Goal: Transaction & Acquisition: Book appointment/travel/reservation

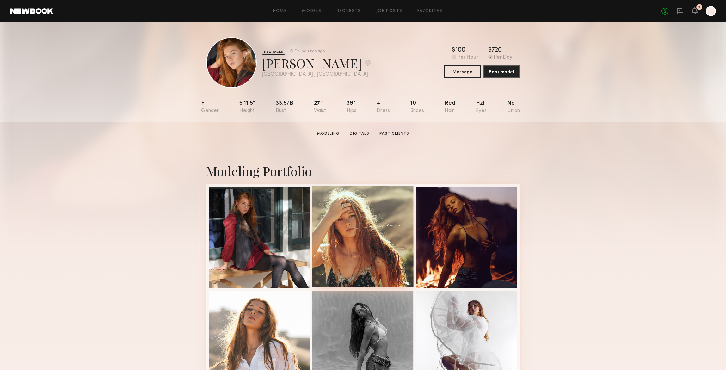
click at [357, 222] on div at bounding box center [363, 236] width 101 height 101
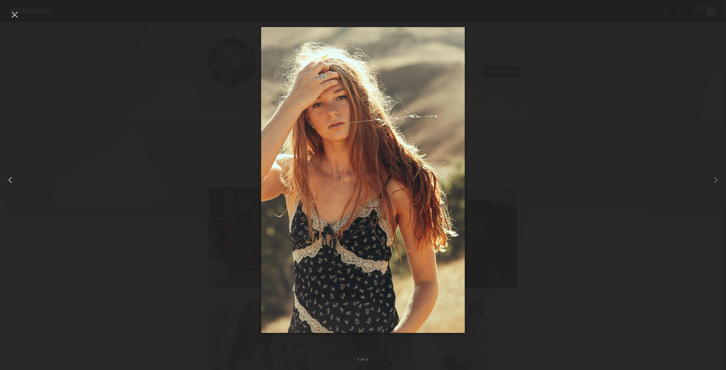
drag, startPoint x: 14, startPoint y: 13, endPoint x: 23, endPoint y: 13, distance: 8.9
click at [14, 13] on div at bounding box center [14, 14] width 10 height 10
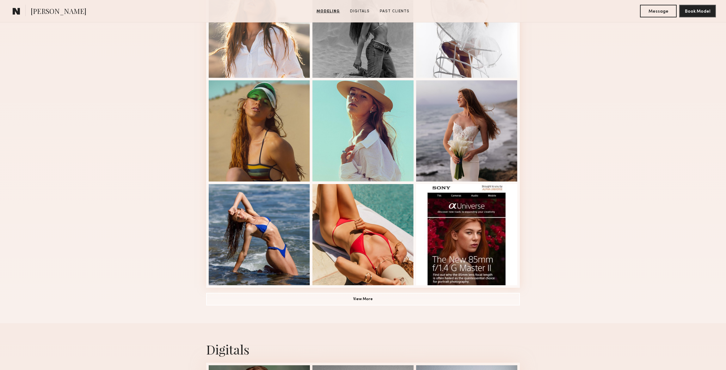
scroll to position [314, 0]
click at [366, 298] on button "View More" at bounding box center [363, 298] width 314 height 13
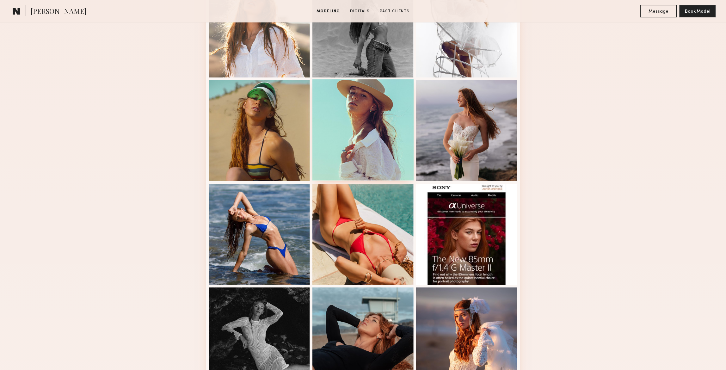
click at [359, 110] on div at bounding box center [363, 129] width 101 height 101
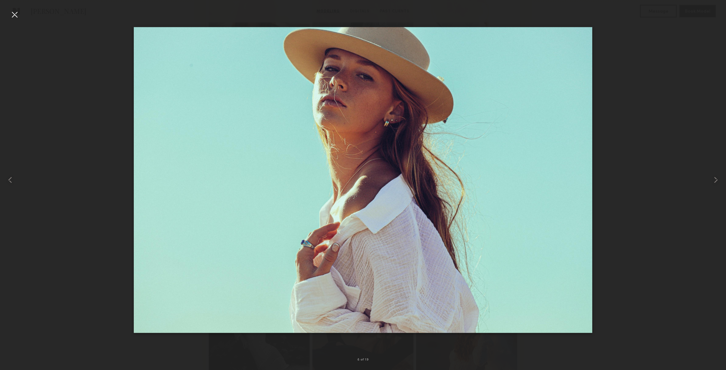
click at [16, 15] on div at bounding box center [14, 14] width 10 height 10
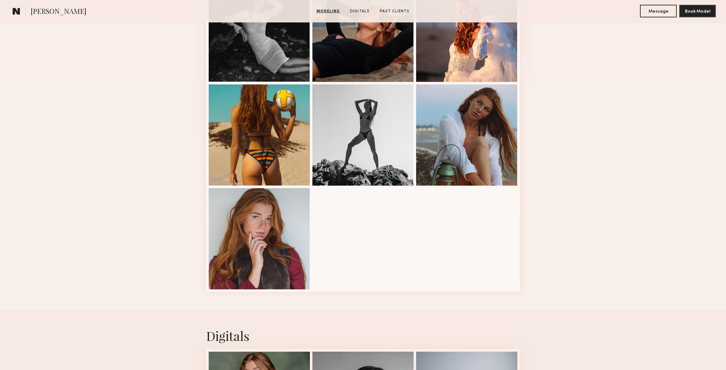
scroll to position [622, 0]
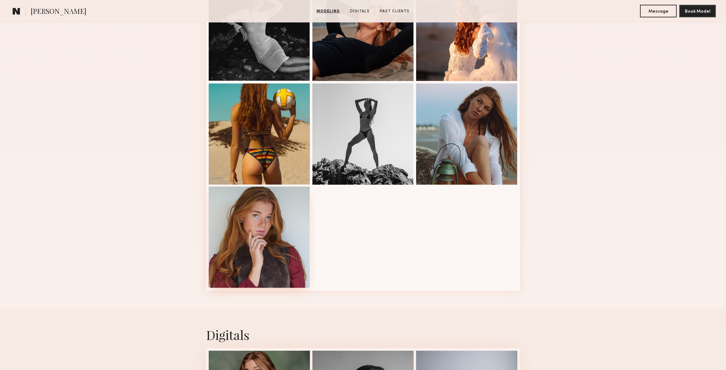
click at [285, 248] on div at bounding box center [259, 237] width 101 height 101
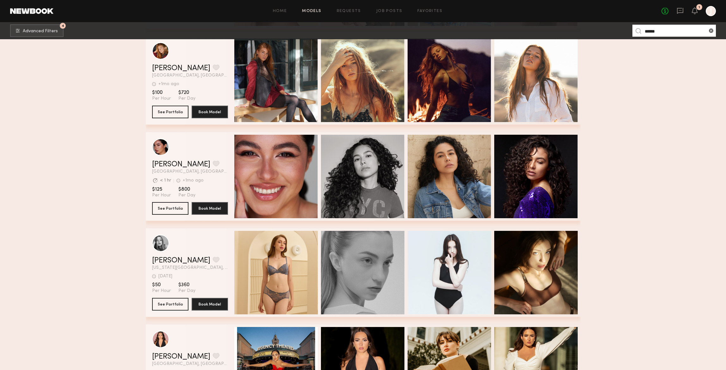
scroll to position [667, 0]
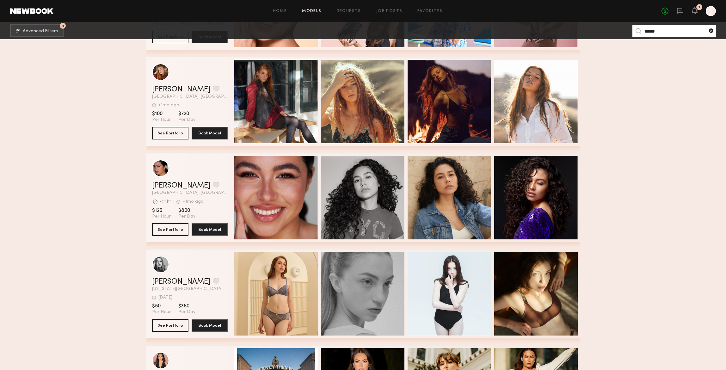
click at [711, 31] on common-icon at bounding box center [711, 31] width 6 height 6
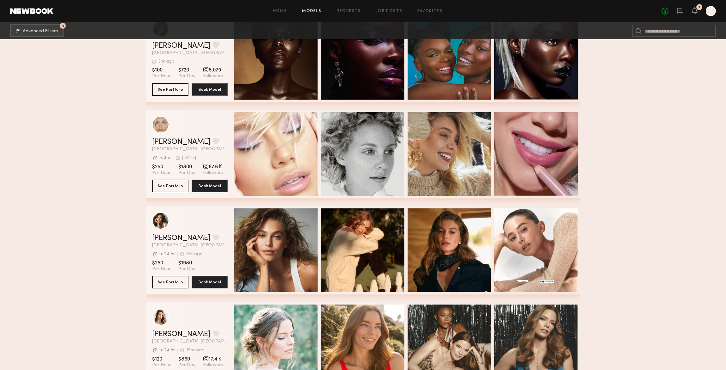
scroll to position [948, 0]
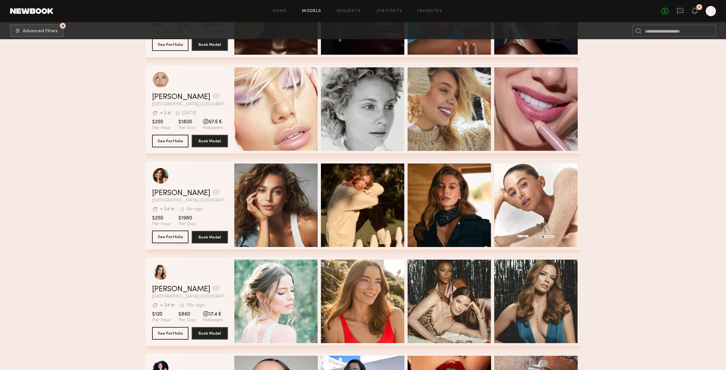
click at [175, 237] on button "See Portfolio" at bounding box center [170, 237] width 36 height 13
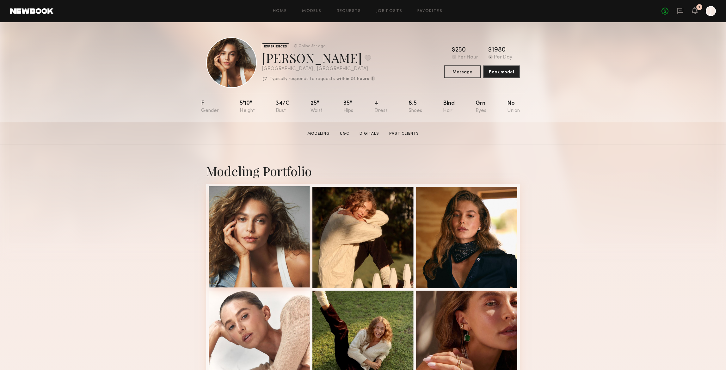
click at [260, 225] on div at bounding box center [259, 236] width 101 height 101
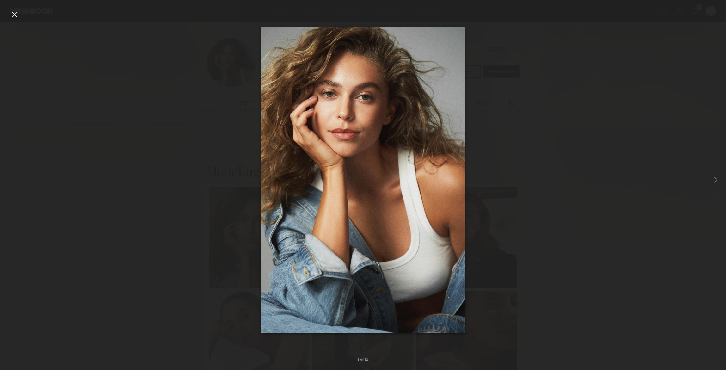
click at [15, 15] on div at bounding box center [14, 14] width 10 height 10
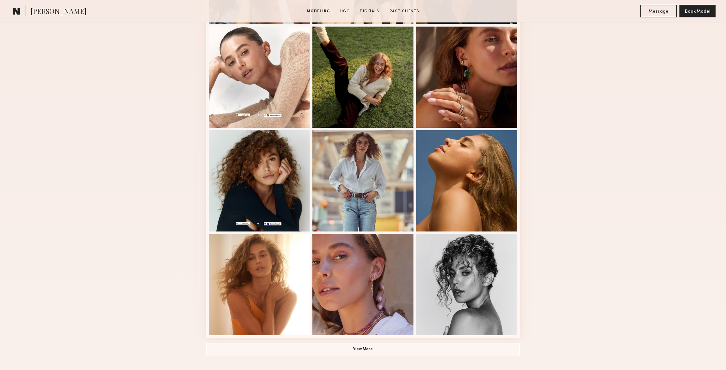
scroll to position [266, 0]
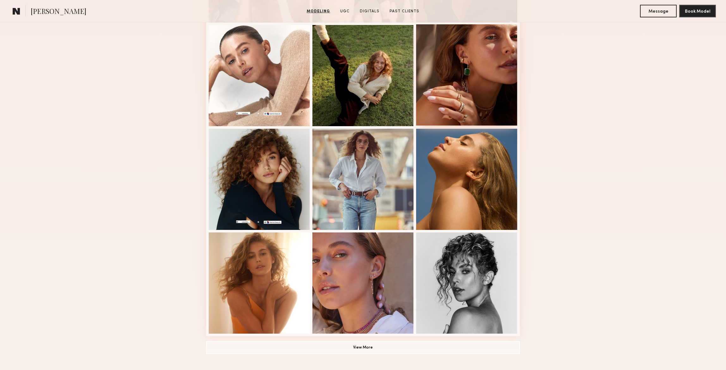
click at [464, 53] on div at bounding box center [466, 74] width 101 height 101
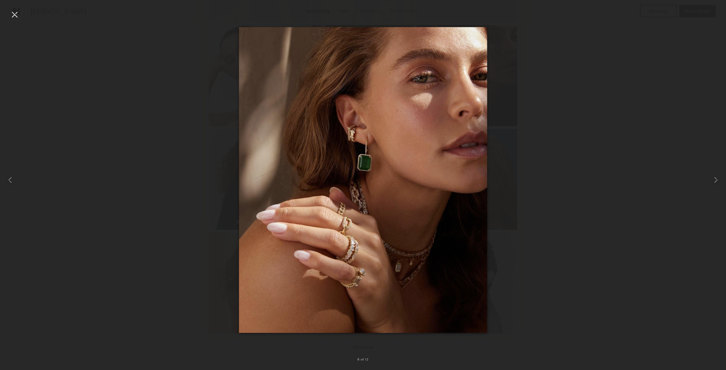
click at [15, 14] on div at bounding box center [14, 14] width 10 height 10
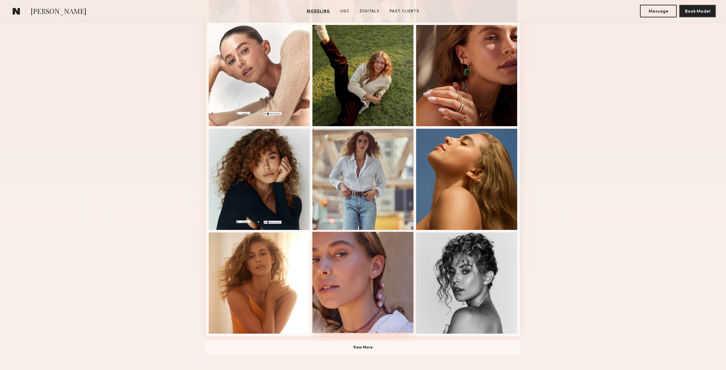
click at [347, 273] on div at bounding box center [363, 282] width 101 height 101
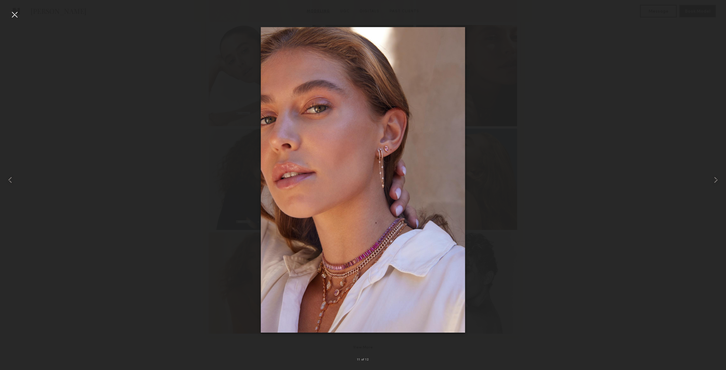
click at [14, 15] on div at bounding box center [14, 14] width 10 height 10
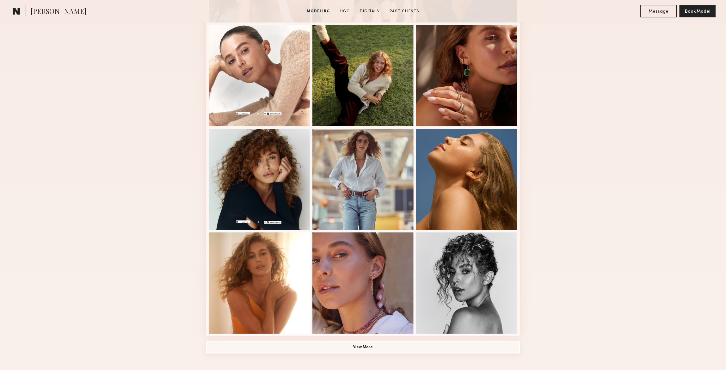
click at [374, 349] on button "View More" at bounding box center [363, 347] width 314 height 13
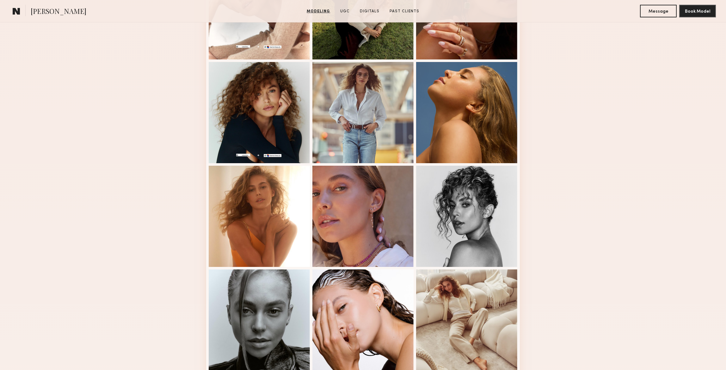
scroll to position [338, 0]
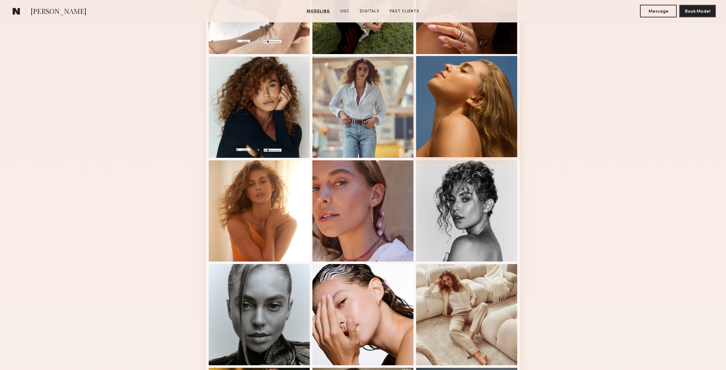
click at [496, 114] on div at bounding box center [466, 106] width 101 height 101
